Goal: Task Accomplishment & Management: Manage account settings

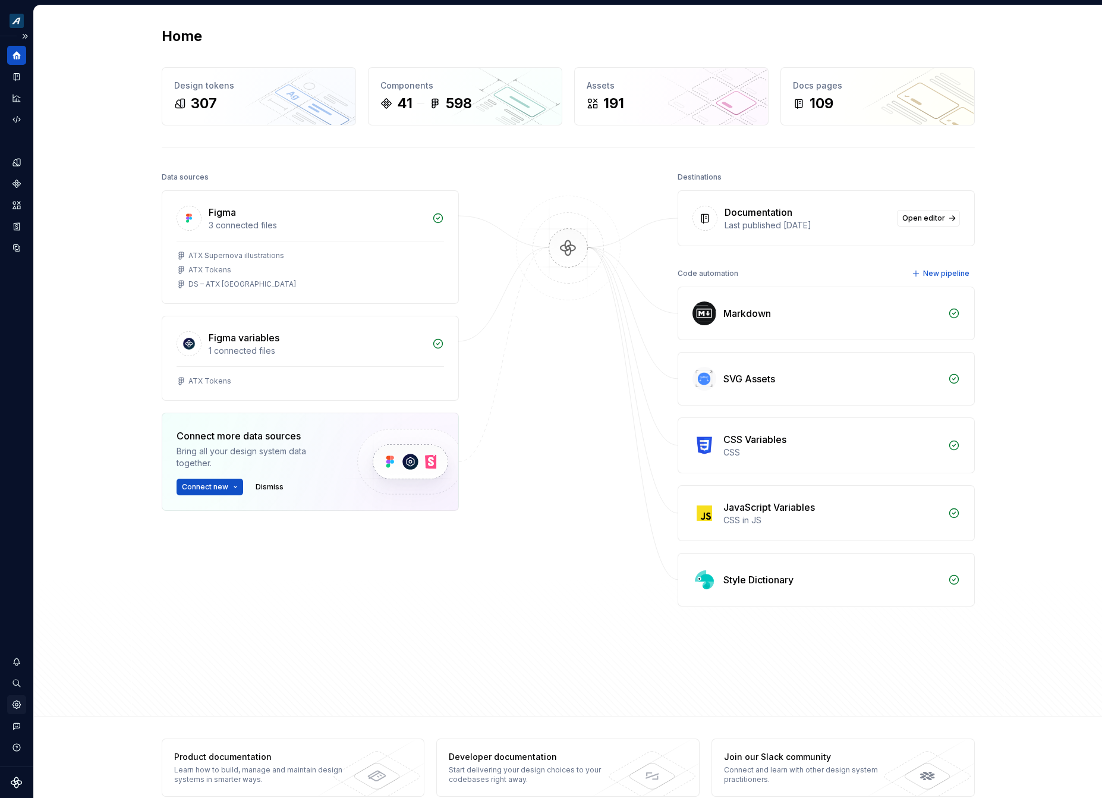
click at [17, 711] on div "Settings" at bounding box center [16, 704] width 19 height 19
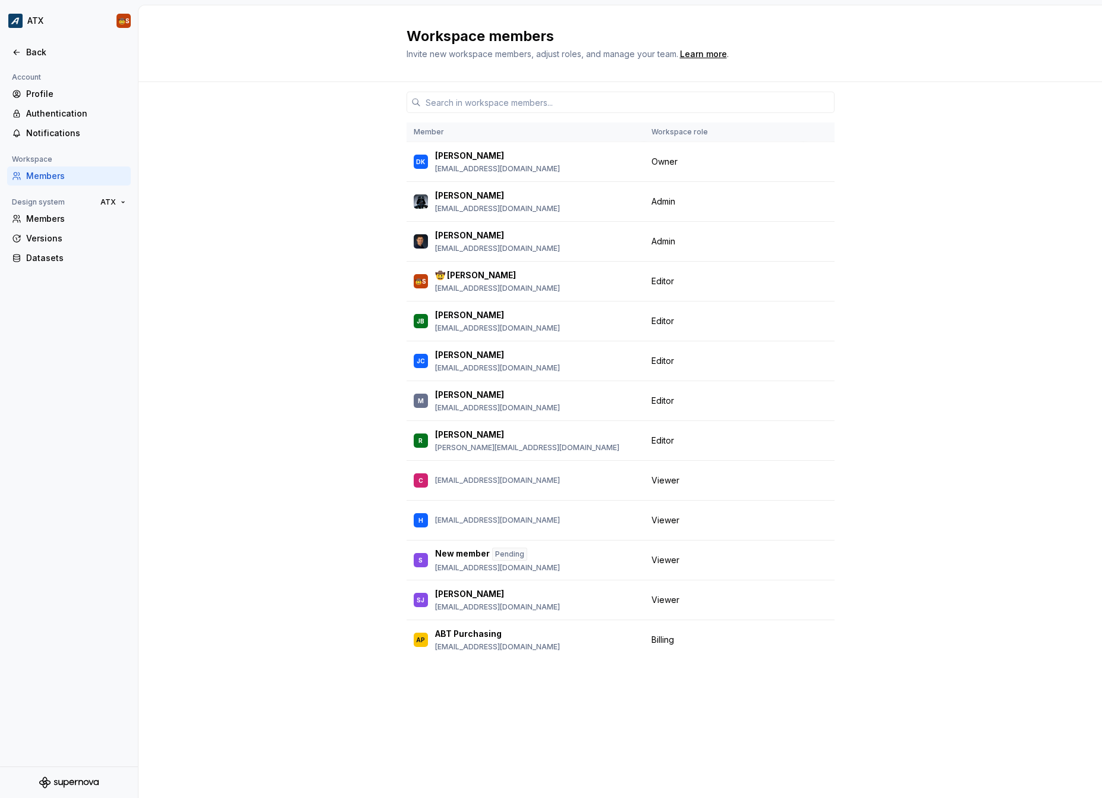
click at [17, 708] on div "Account Profile Authentication Notifications Workspace Members Design system AT…" at bounding box center [69, 418] width 138 height 696
click at [59, 115] on div "Authentication" at bounding box center [76, 114] width 100 height 12
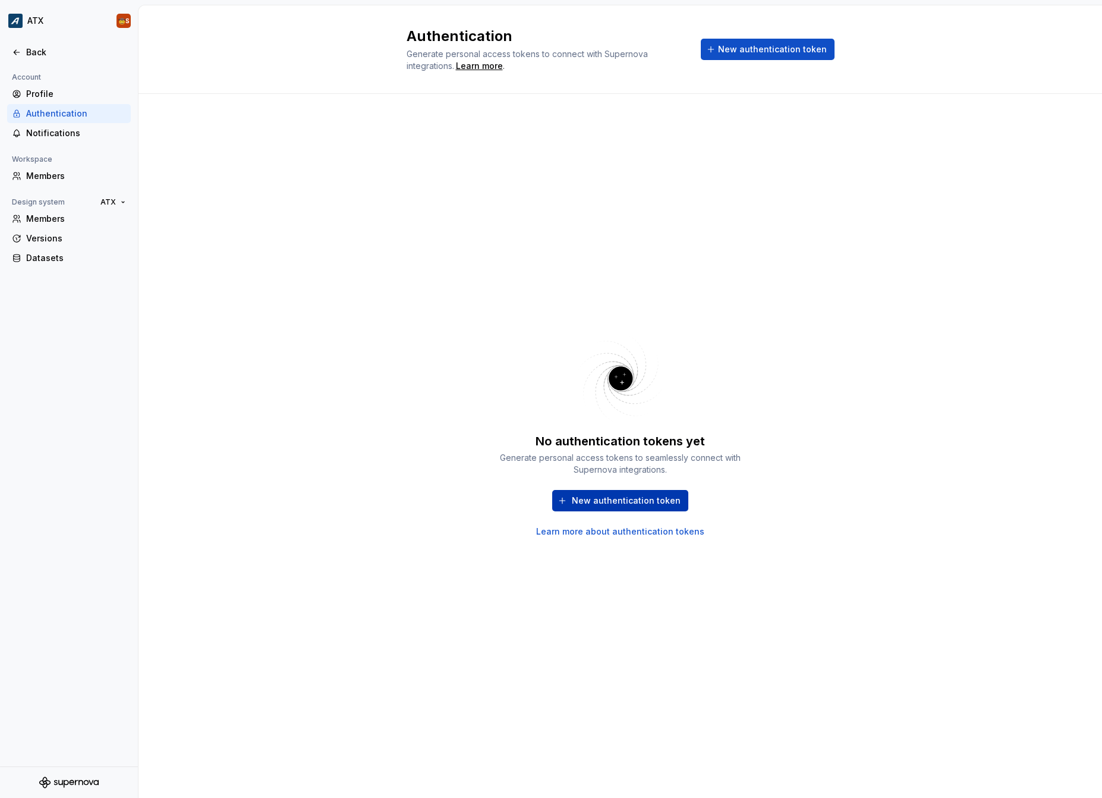
click at [637, 506] on span "New authentication token" at bounding box center [626, 501] width 109 height 12
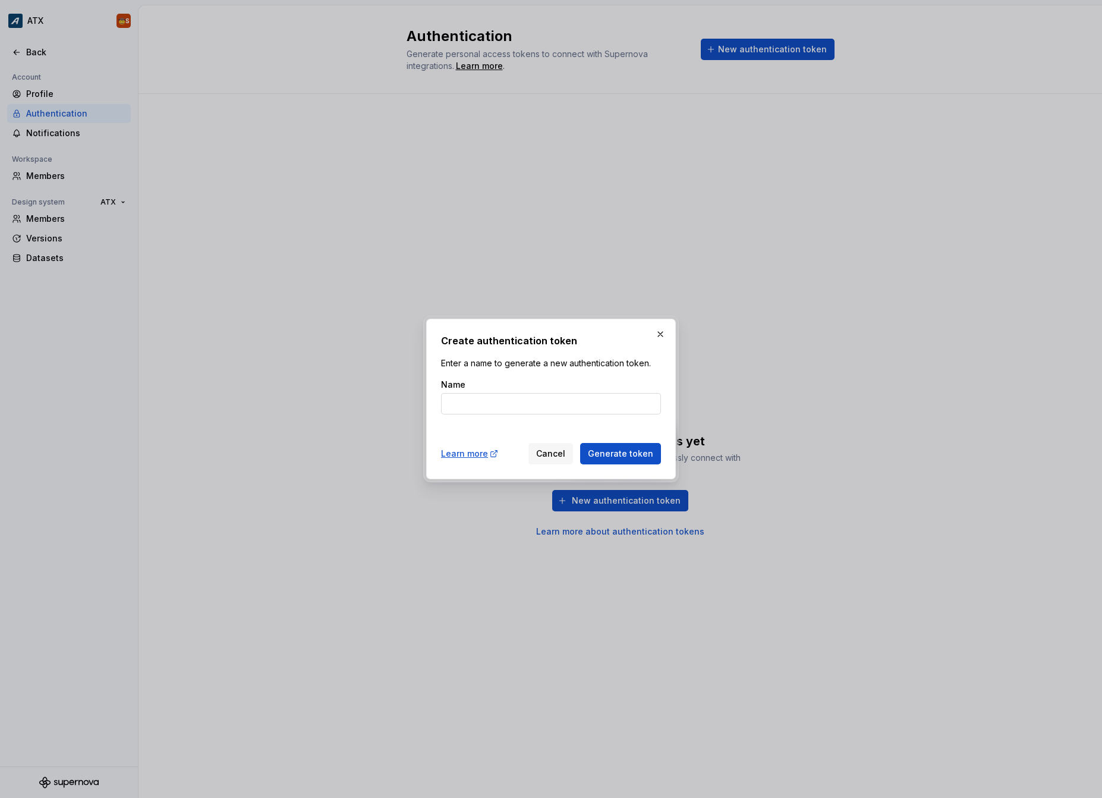
click at [554, 407] on input "Name" at bounding box center [551, 403] width 220 height 21
type input "macbook pro [DATE]"
click at [580, 443] on button "Generate token" at bounding box center [620, 453] width 81 height 21
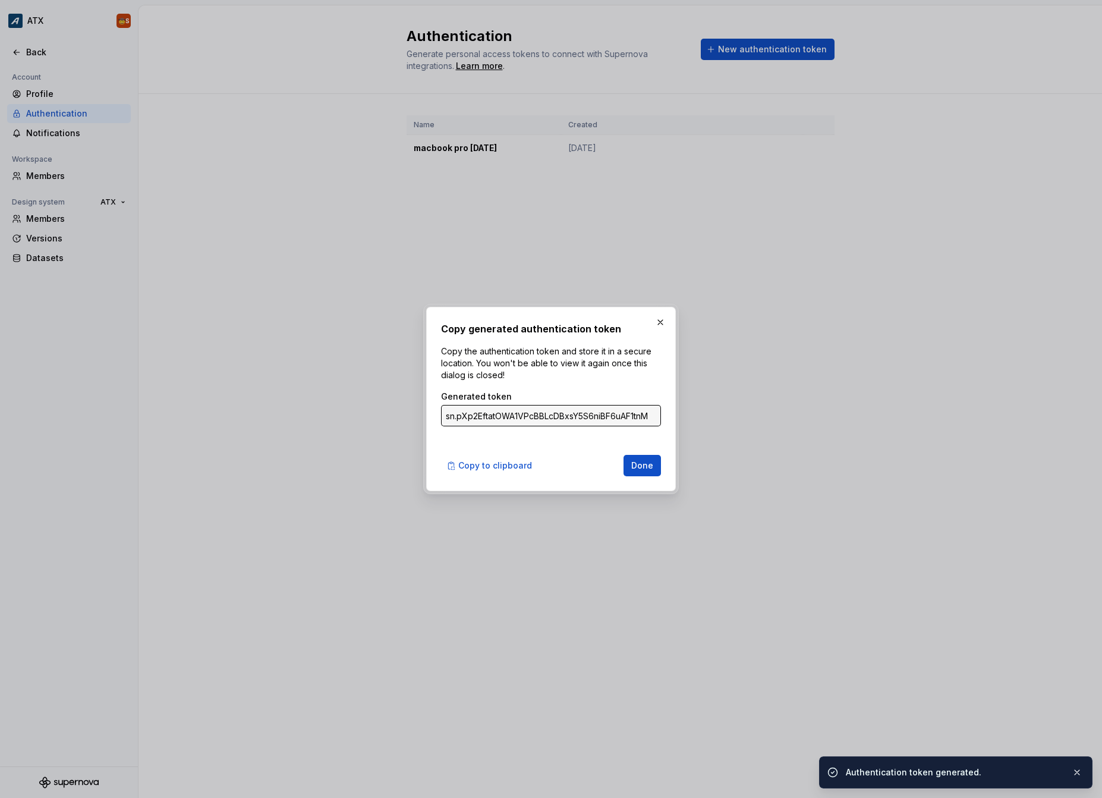
click at [581, 415] on input "sn.pXp2EftatOWA1VPcBBLcDBxsY5S6niBF6uAF1tnMdku87sc5xL0AlGnYPIt3Ty56qismosJrINIS…" at bounding box center [551, 415] width 220 height 21
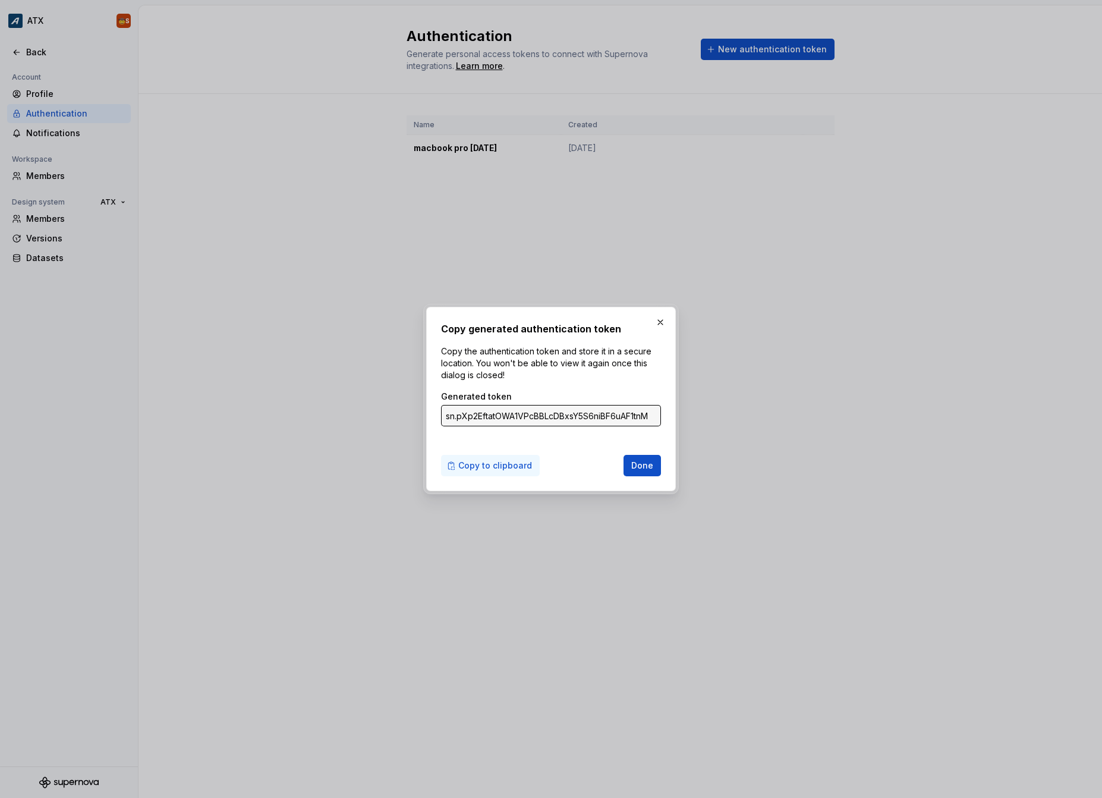
click at [491, 470] on span "Copy to clipboard" at bounding box center [495, 465] width 74 height 12
click at [638, 469] on span "Done" at bounding box center [642, 465] width 22 height 12
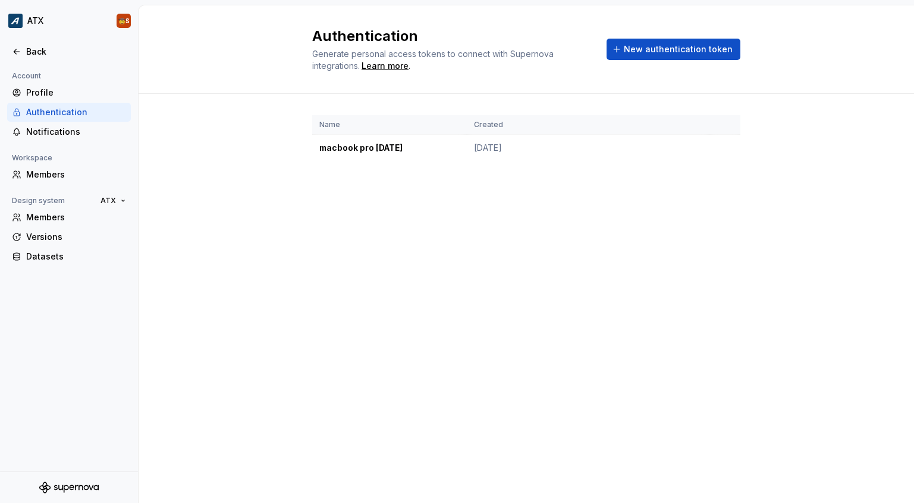
click at [855, 370] on div "Authentication Generate personal access tokens to connect with Supernova integr…" at bounding box center [525, 254] width 775 height 498
